Goal: Information Seeking & Learning: Learn about a topic

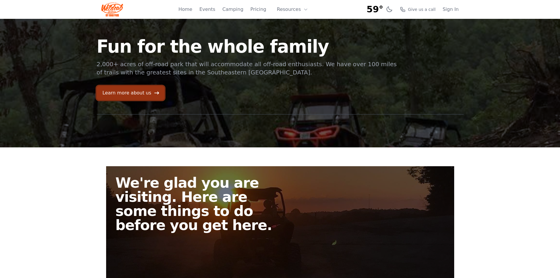
click at [123, 93] on link "Learn more about us" at bounding box center [131, 93] width 68 height 14
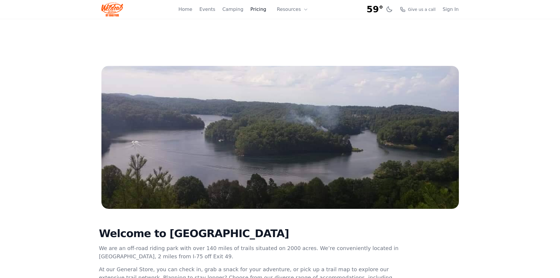
click at [260, 11] on link "Pricing" at bounding box center [258, 9] width 16 height 7
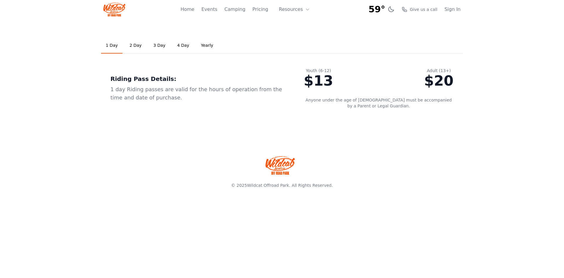
click at [134, 44] on link "2 Day" at bounding box center [135, 46] width 21 height 16
click at [157, 45] on link "3 Day" at bounding box center [159, 46] width 21 height 16
click at [175, 45] on link "4 Day" at bounding box center [183, 46] width 21 height 16
click at [205, 44] on link "Yearly" at bounding box center [207, 46] width 22 height 16
click at [291, 11] on button "Resources" at bounding box center [294, 10] width 38 height 12
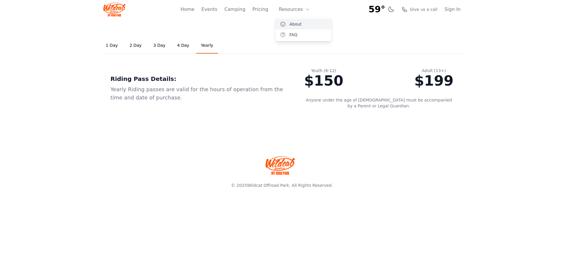
click at [299, 24] on link "About" at bounding box center [303, 24] width 56 height 11
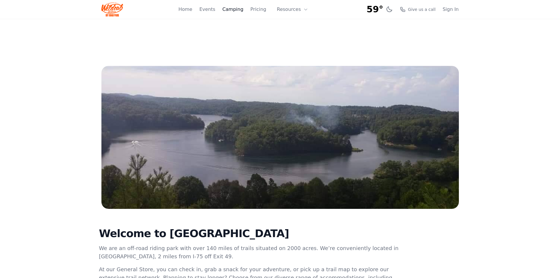
click at [237, 11] on link "Camping" at bounding box center [232, 9] width 21 height 7
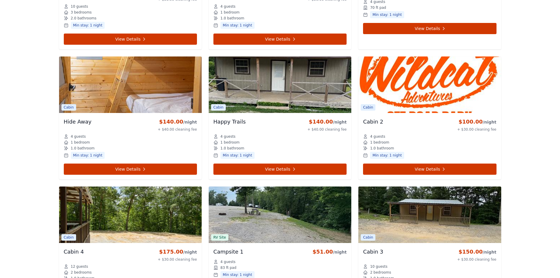
scroll to position [1999, 0]
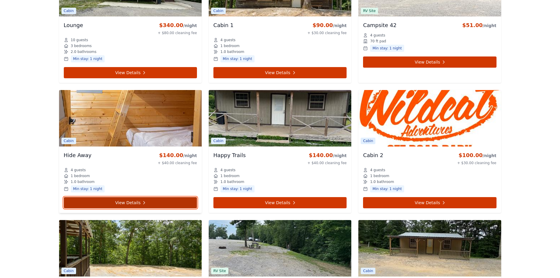
click at [131, 197] on link "View Details" at bounding box center [130, 202] width 133 height 11
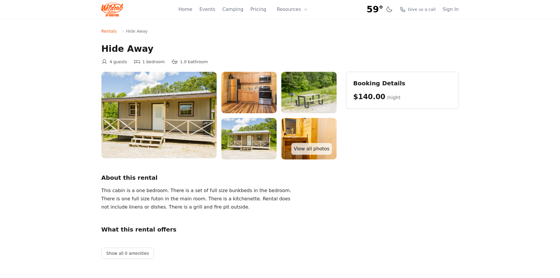
click at [243, 88] on img at bounding box center [248, 92] width 55 height 41
click at [309, 145] on link "View all photos" at bounding box center [311, 149] width 40 height 12
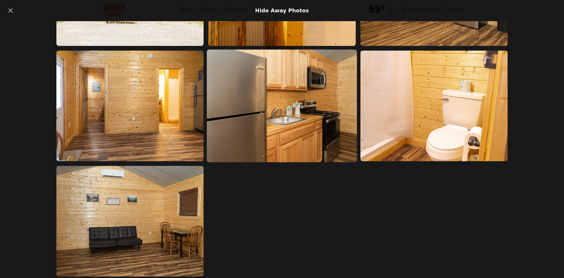
scroll to position [209, 0]
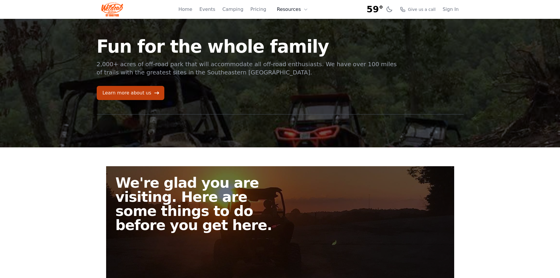
click at [295, 10] on button "Resources" at bounding box center [292, 10] width 38 height 12
click at [211, 8] on link "Events" at bounding box center [207, 9] width 16 height 7
